Goal: Navigation & Orientation: Find specific page/section

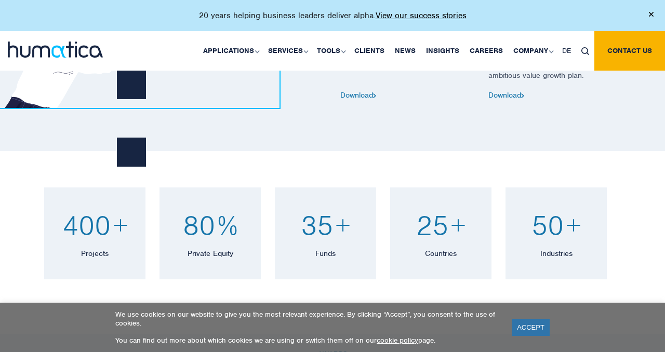
scroll to position [615, 0]
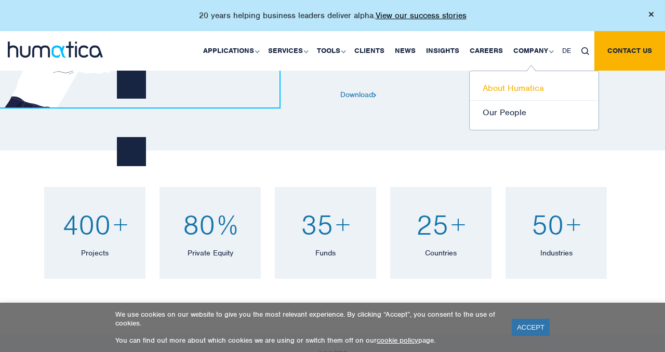
click at [520, 87] on link "About Humatica" at bounding box center [534, 88] width 129 height 24
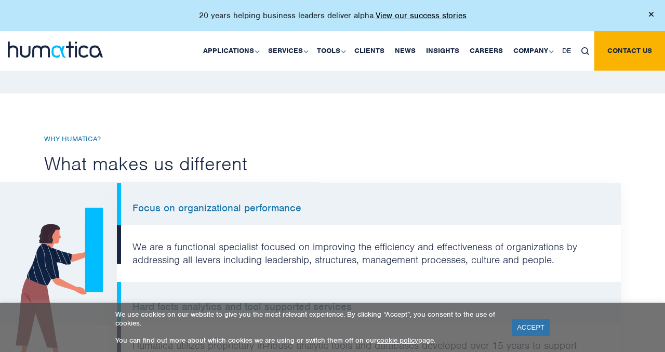
scroll to position [692, 0]
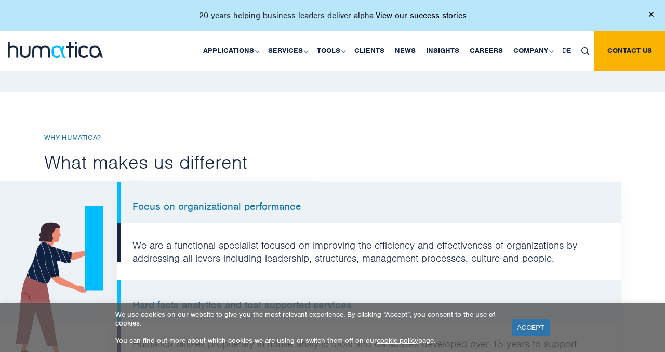
click at [90, 49] on img at bounding box center [55, 50] width 95 height 16
